Goal: Task Accomplishment & Management: Use online tool/utility

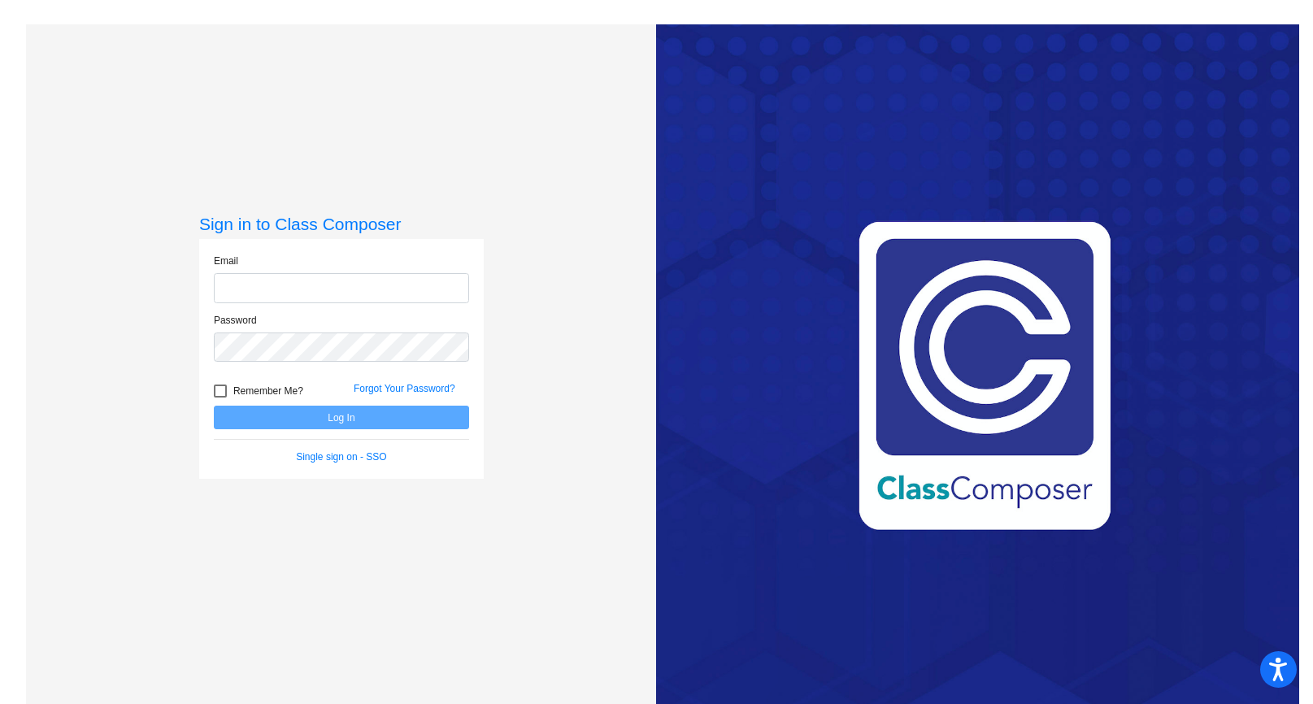
type input "[EMAIL_ADDRESS][DOMAIN_NAME]"
click at [346, 424] on button "Log In" at bounding box center [341, 418] width 255 height 24
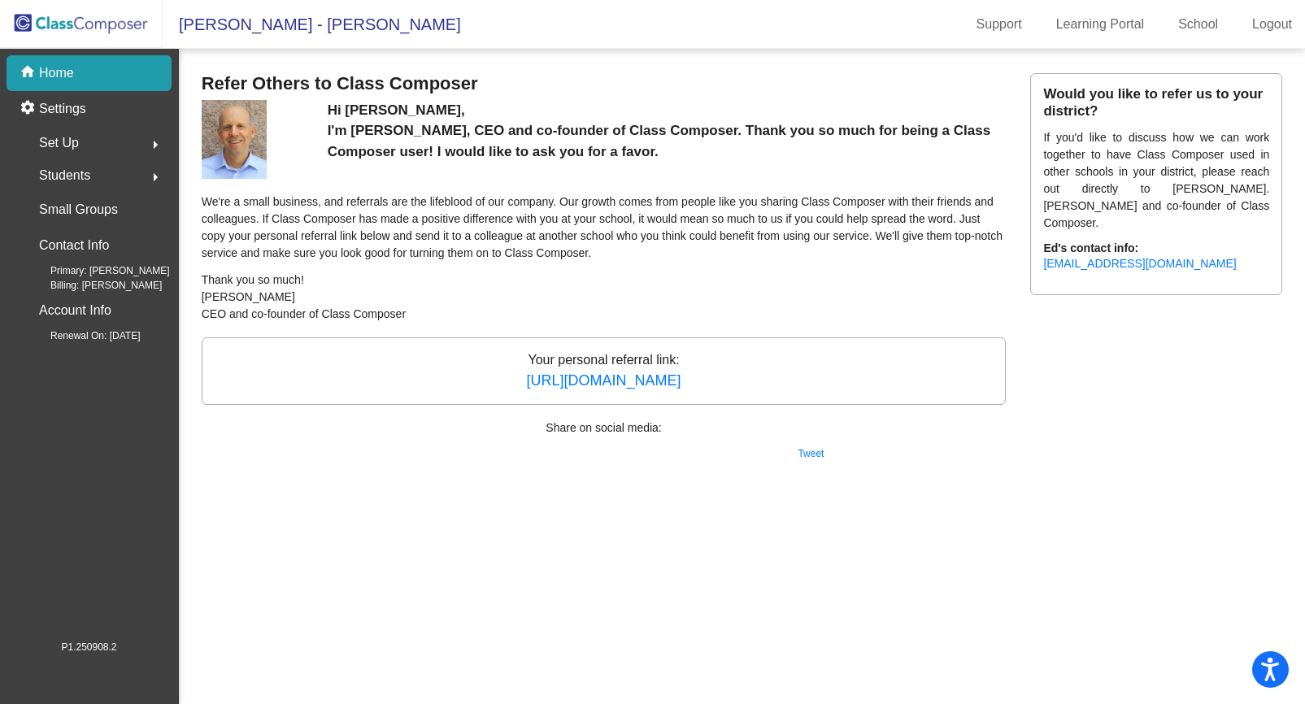
click at [237, 24] on span "[PERSON_NAME] - [PERSON_NAME]" at bounding box center [312, 24] width 298 height 26
click at [78, 71] on div "home Home" at bounding box center [89, 73] width 165 height 36
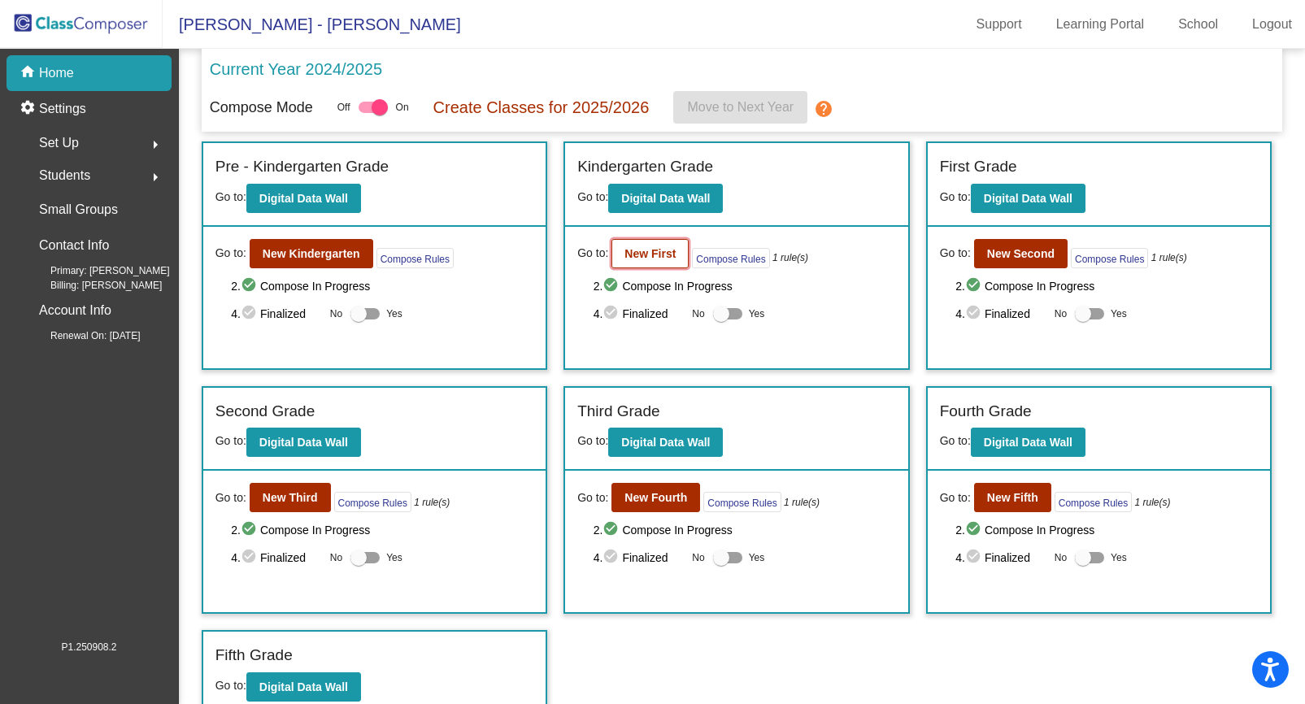
click at [645, 255] on b "New First" at bounding box center [650, 253] width 51 height 13
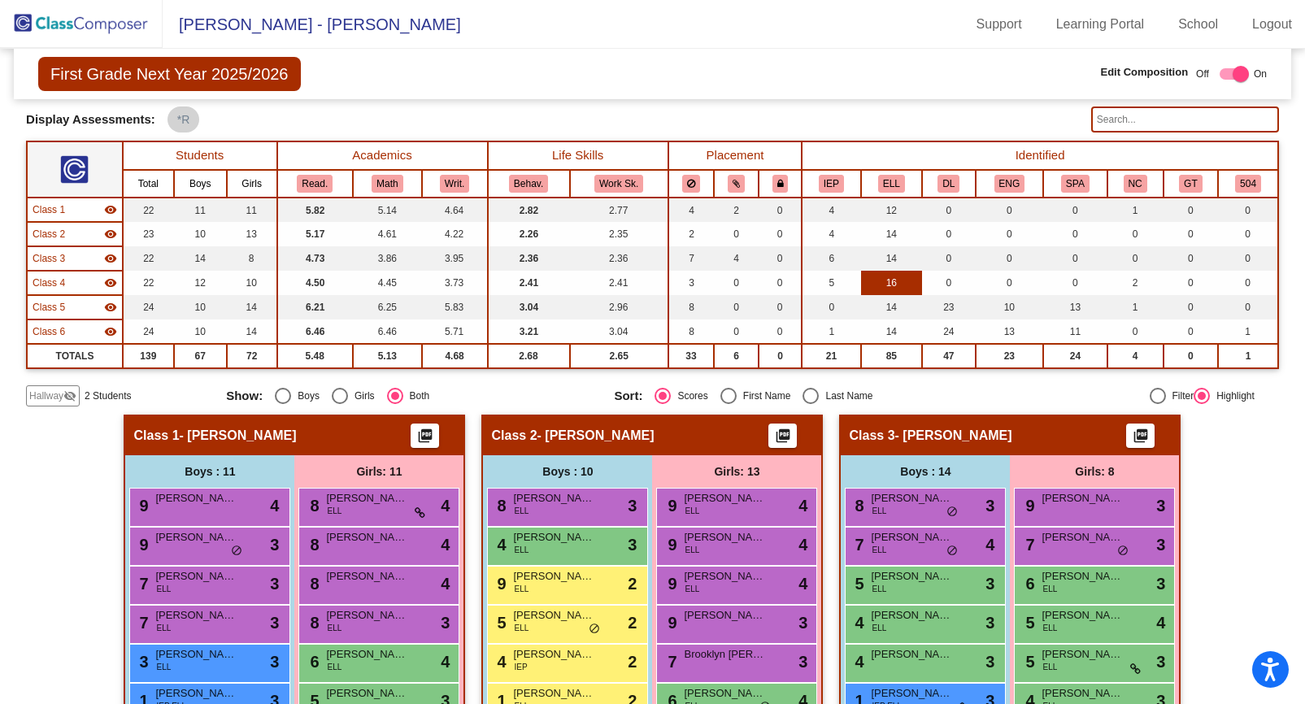
scroll to position [91, 0]
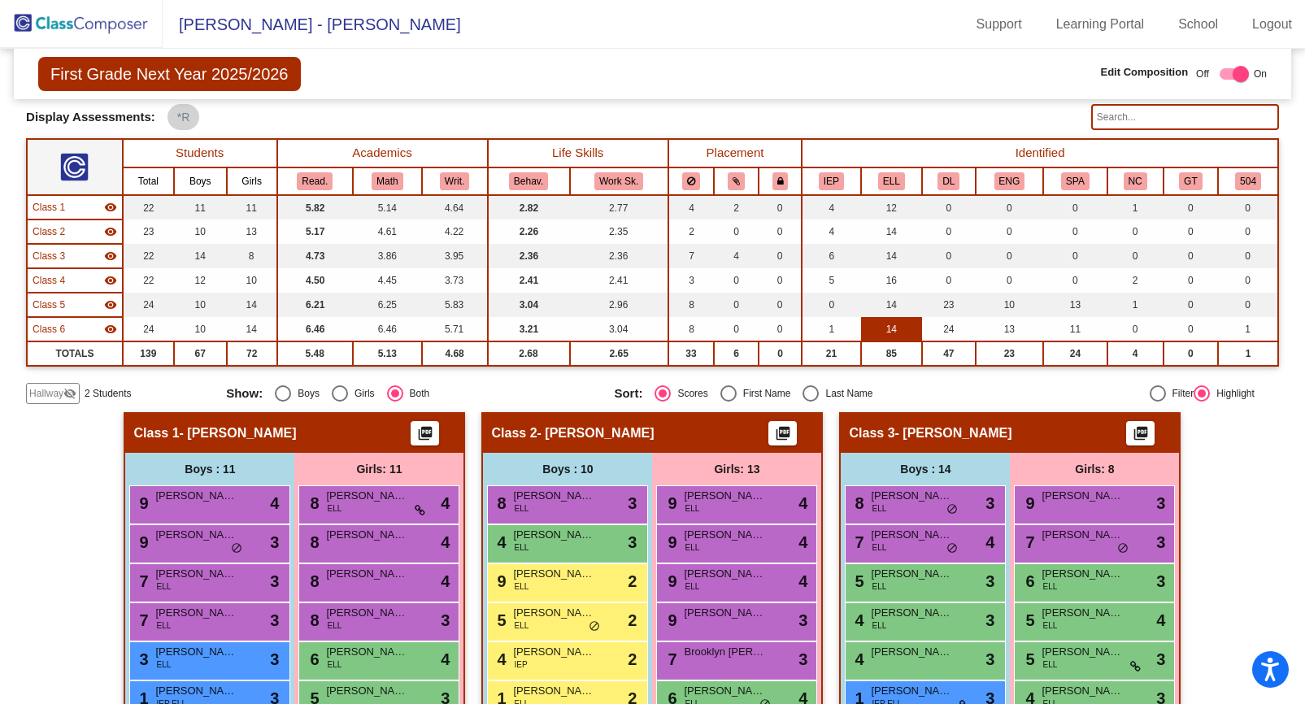
click at [887, 328] on td "14" at bounding box center [892, 329] width 62 height 24
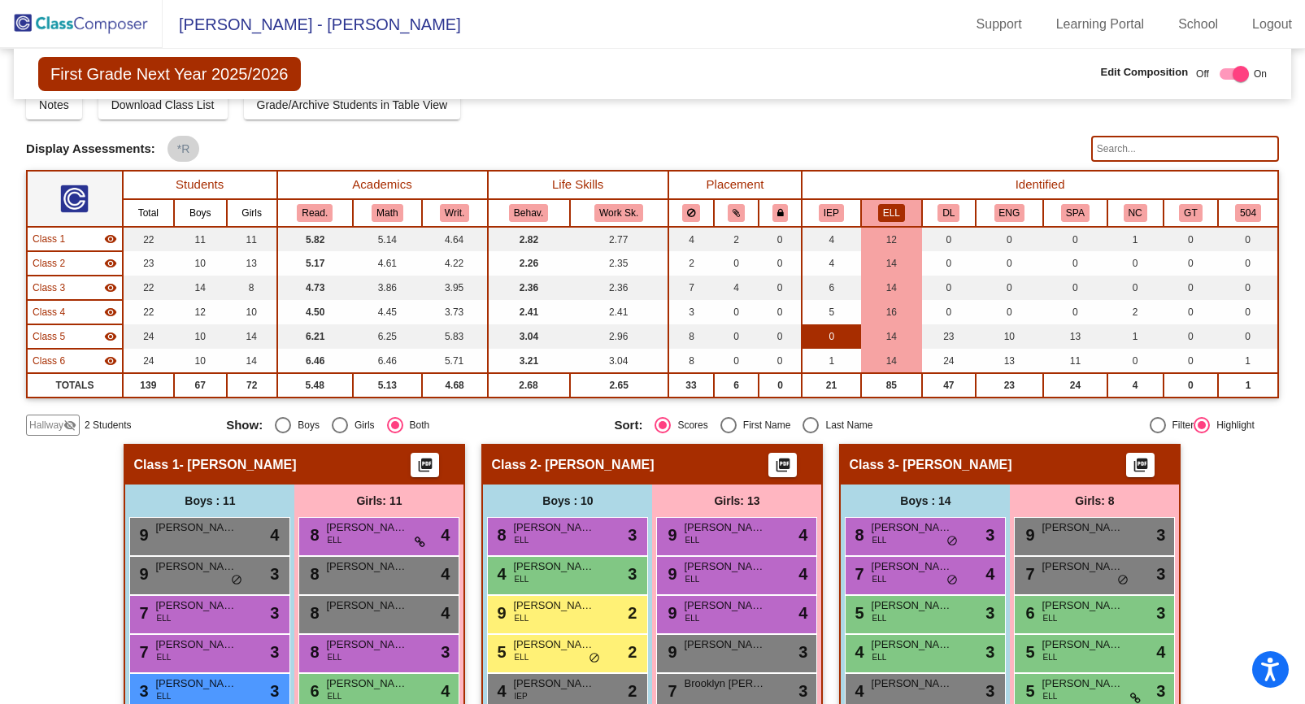
scroll to position [50, 0]
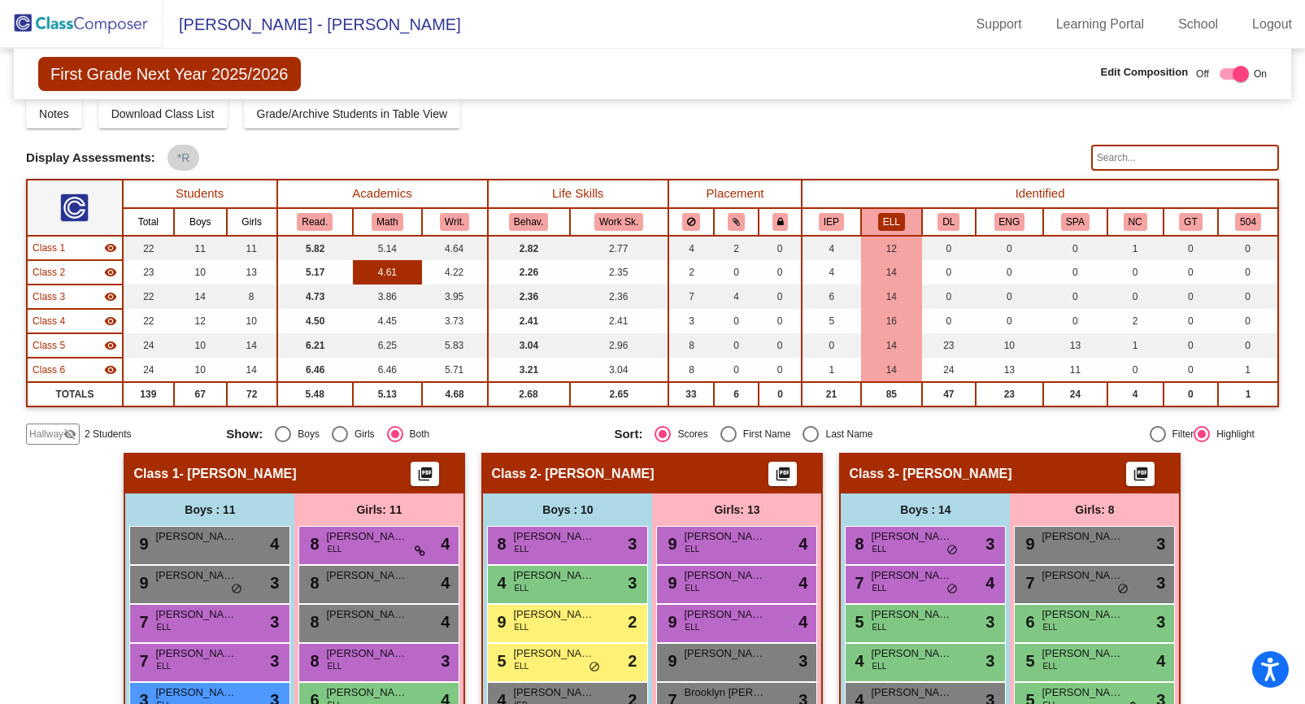
drag, startPoint x: 566, startPoint y: 282, endPoint x: 378, endPoint y: 284, distance: 187.9
click at [450, 284] on tr "Class 2 visibility 23 10 13 5.17 4.61 4.22 2.26 2.35 2 0 0 4 14 0 0 0 0 0 0" at bounding box center [652, 272] width 1251 height 24
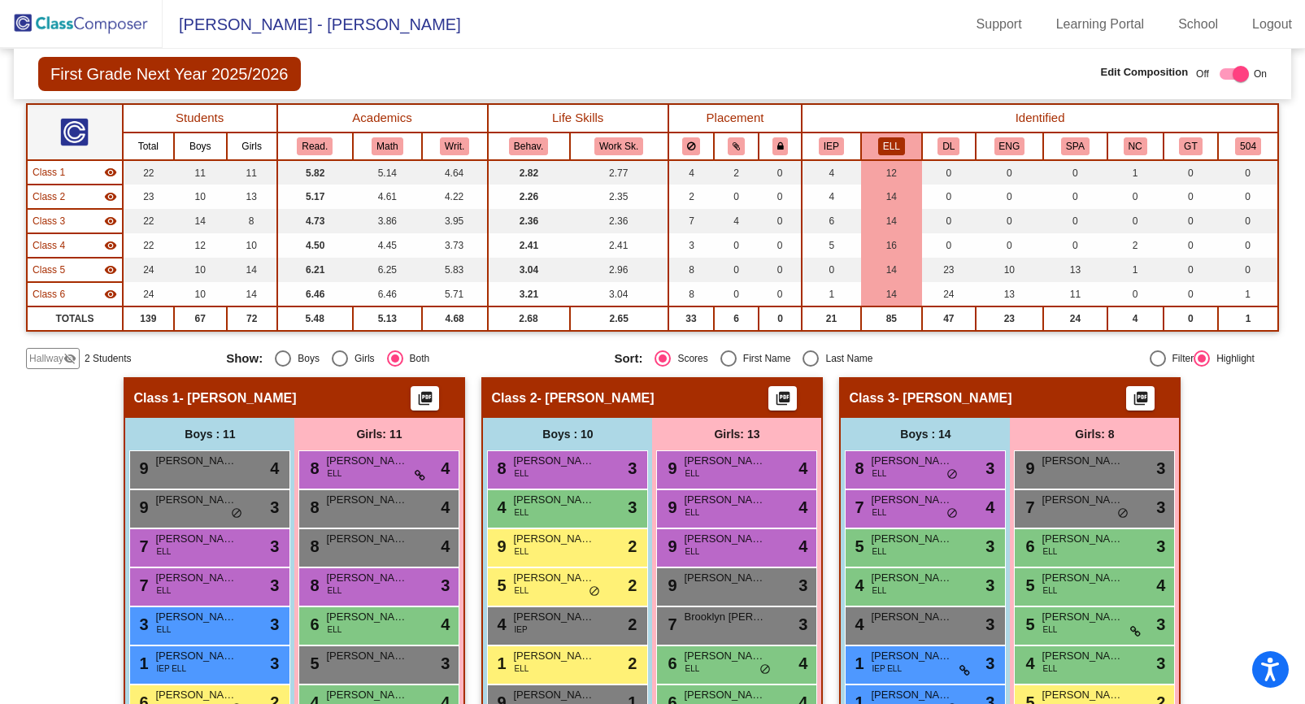
scroll to position [0, 0]
